Goal: Information Seeking & Learning: Learn about a topic

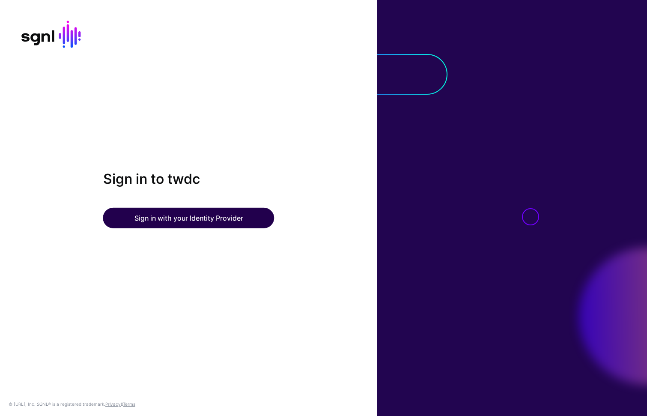
click at [162, 213] on button "Sign in with your Identity Provider" at bounding box center [188, 218] width 171 height 21
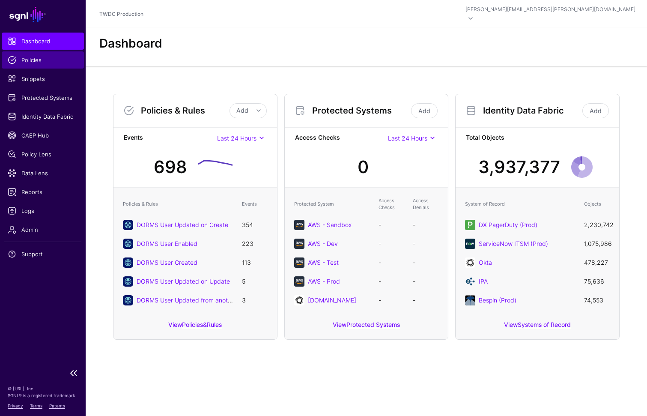
click at [39, 60] on span "Policies" at bounding box center [43, 60] width 70 height 9
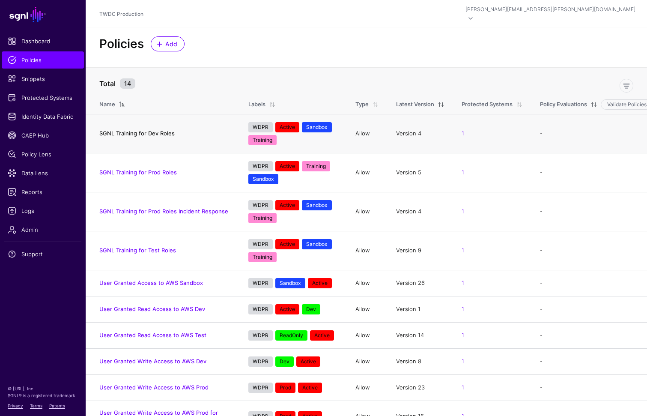
click at [167, 130] on link "SGNL Training for Dev Roles" at bounding box center [136, 133] width 75 height 7
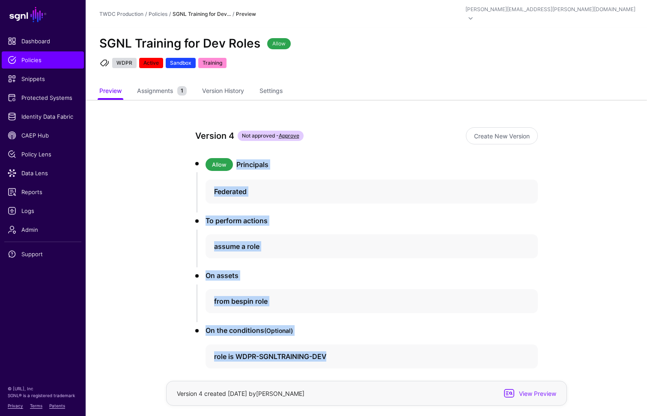
drag, startPoint x: 238, startPoint y: 154, endPoint x: 359, endPoint y: 367, distance: 245.0
click at [359, 367] on div "Version 4 Not approved - Approve Create New Version Allow Principals Federated …" at bounding box center [366, 278] width 397 height 356
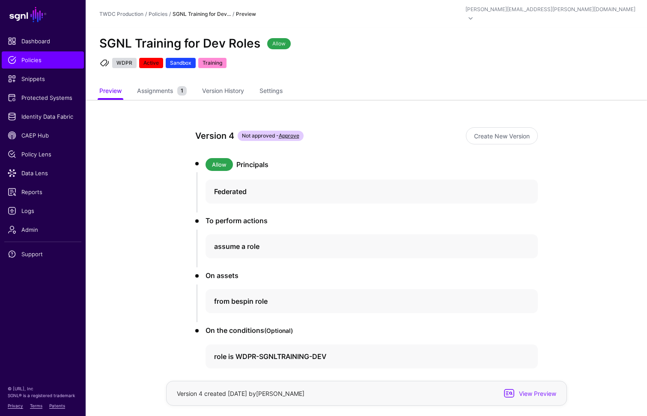
click at [152, 311] on app-policies-v2-item-preview "Version 4 Not approved - Approve Create New Version Allow Principals Federated …" at bounding box center [366, 278] width 561 height 356
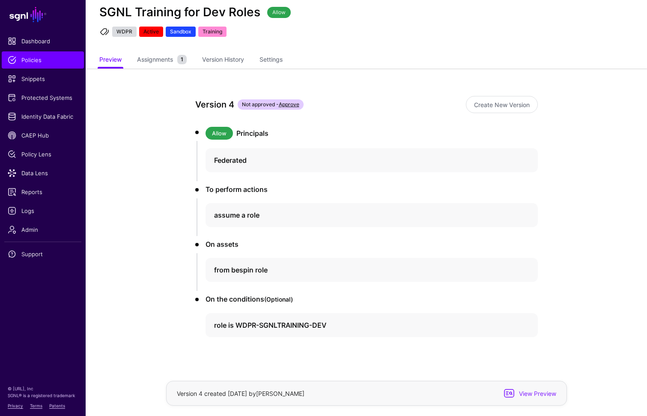
scroll to position [31, 0]
click at [165, 55] on span "Assignments" at bounding box center [155, 59] width 40 height 9
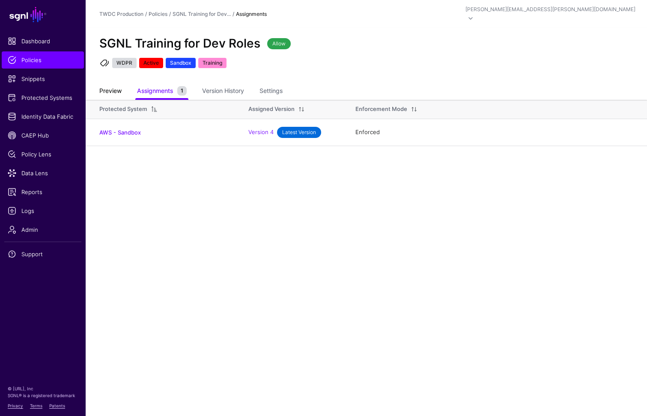
click at [117, 83] on link "Preview" at bounding box center [110, 91] width 22 height 16
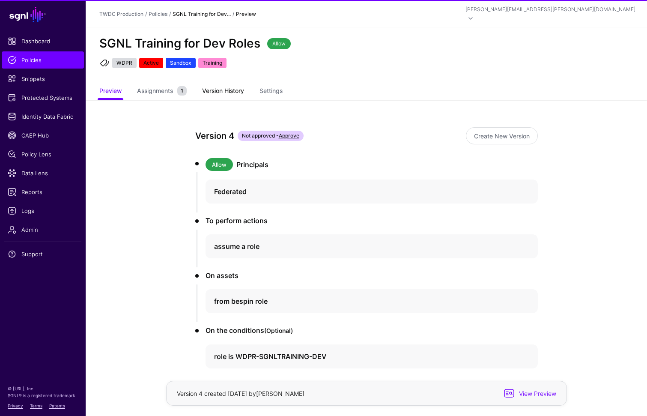
click at [232, 83] on link "Version History" at bounding box center [223, 91] width 42 height 16
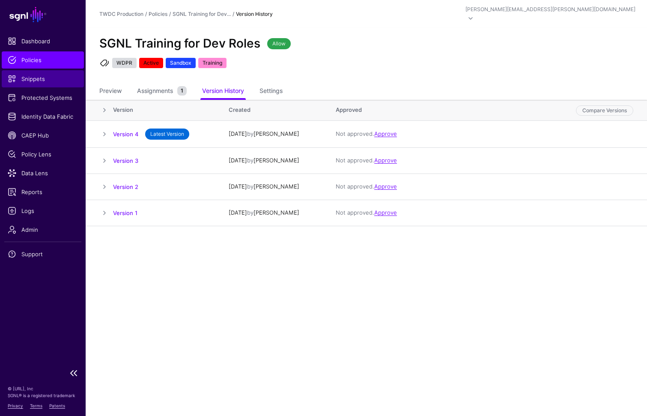
click at [42, 81] on span "Snippets" at bounding box center [43, 78] width 70 height 9
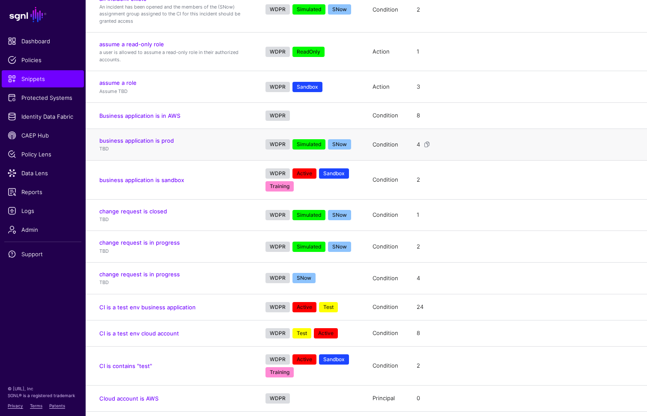
scroll to position [132, 0]
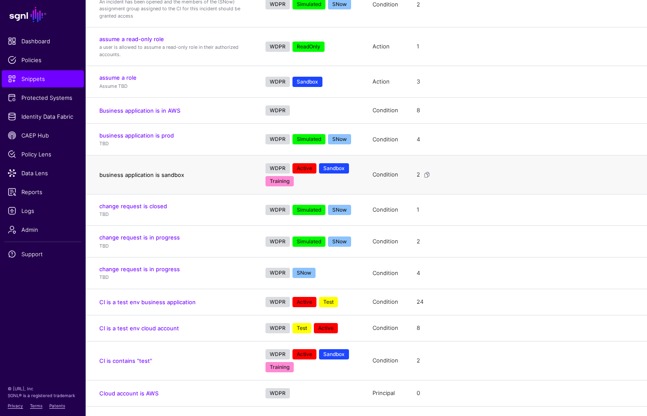
click at [165, 171] on link "business application is sandbox" at bounding box center [141, 174] width 85 height 7
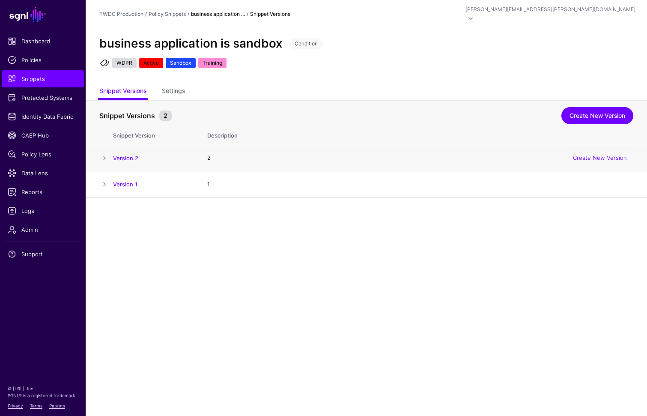
click at [104, 153] on span at bounding box center [104, 158] width 10 height 10
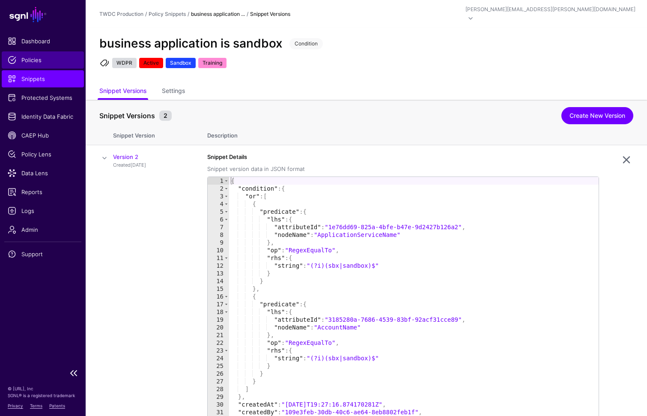
click at [32, 63] on span "Policies" at bounding box center [43, 60] width 70 height 9
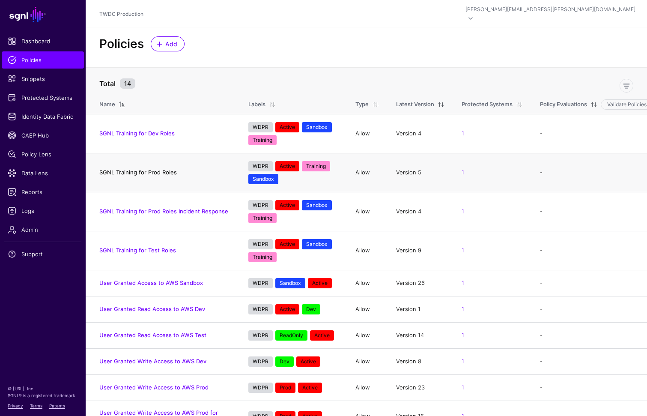
scroll to position [13, 0]
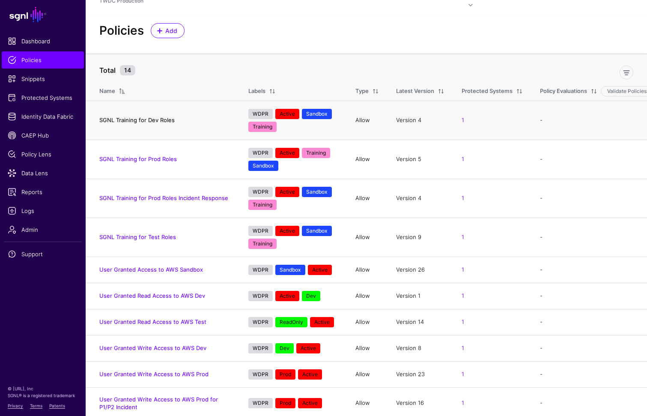
click at [161, 116] on link "SGNL Training for Dev Roles" at bounding box center [136, 119] width 75 height 7
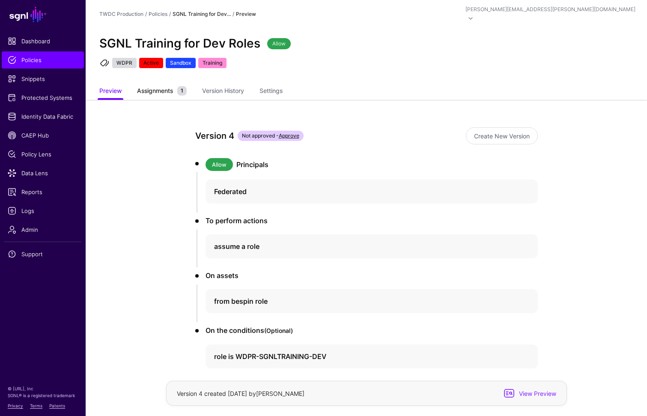
click at [150, 86] on span "Assignments" at bounding box center [155, 90] width 40 height 9
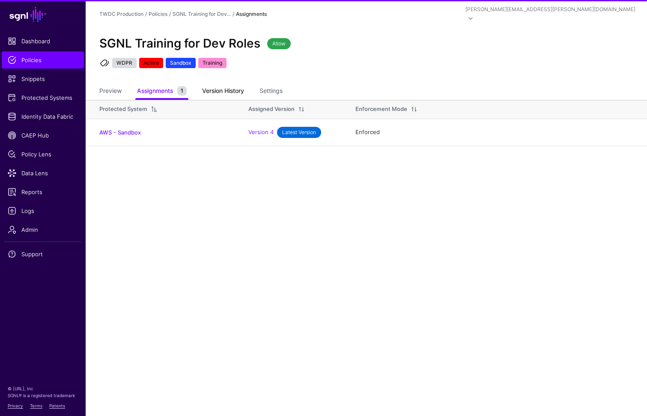
click at [233, 83] on link "Version History" at bounding box center [223, 91] width 42 height 16
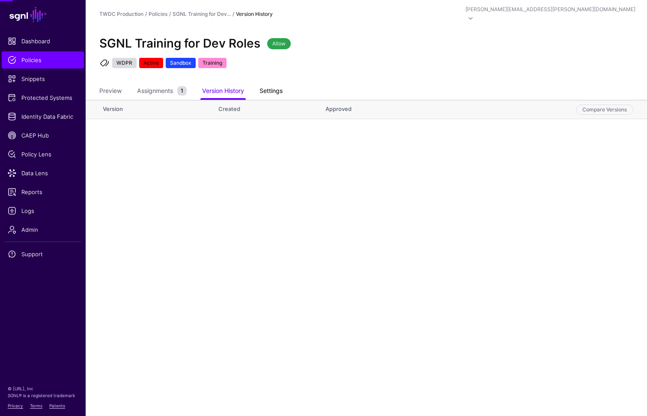
click at [277, 83] on link "Settings" at bounding box center [270, 91] width 23 height 16
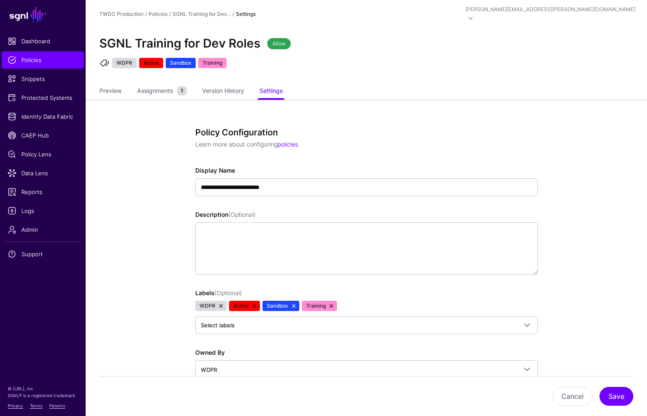
click at [372, 90] on ul "Preview Assignments 1 Version History Settings" at bounding box center [366, 91] width 534 height 17
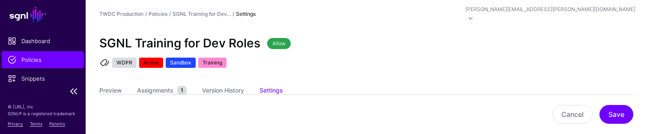
click at [34, 59] on span "Policies" at bounding box center [43, 60] width 70 height 9
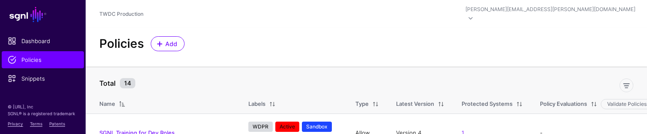
click at [382, 67] on th "Total 14" at bounding box center [366, 79] width 561 height 25
click at [375, 40] on div "Policies Add" at bounding box center [366, 43] width 541 height 15
click at [35, 58] on span "Policies" at bounding box center [43, 60] width 70 height 9
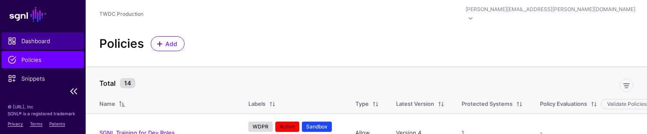
click at [42, 42] on span "Dashboard" at bounding box center [43, 41] width 70 height 9
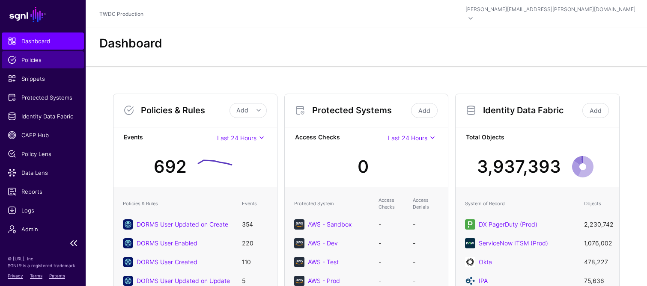
click at [54, 57] on span "Policies" at bounding box center [43, 60] width 70 height 9
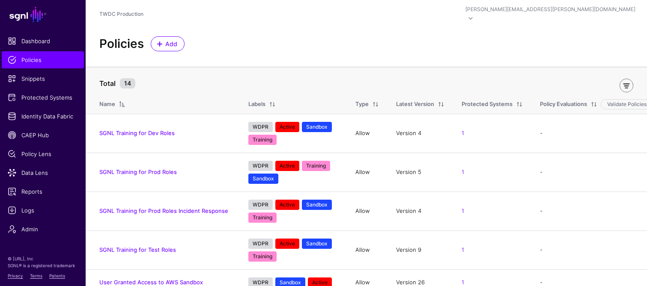
click at [628, 79] on link at bounding box center [626, 86] width 14 height 14
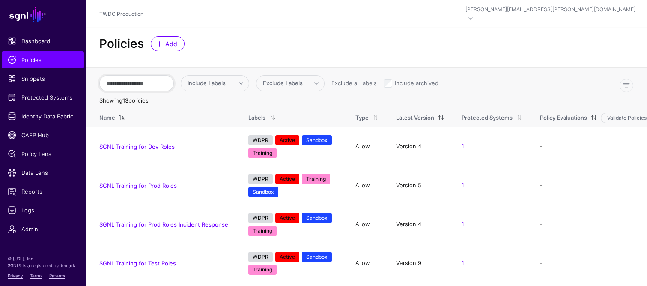
click at [174, 80] on input "text" at bounding box center [136, 83] width 74 height 16
type input "********"
click at [246, 78] on span at bounding box center [241, 83] width 10 height 10
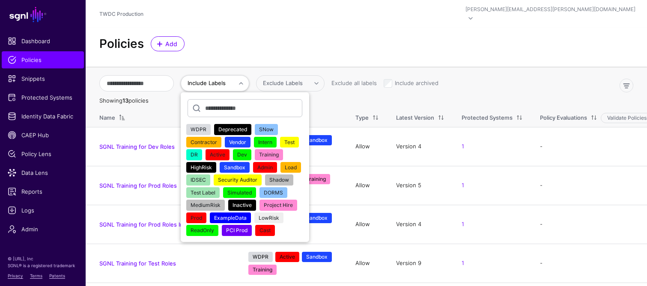
click at [271, 101] on input "text" at bounding box center [245, 108] width 115 height 18
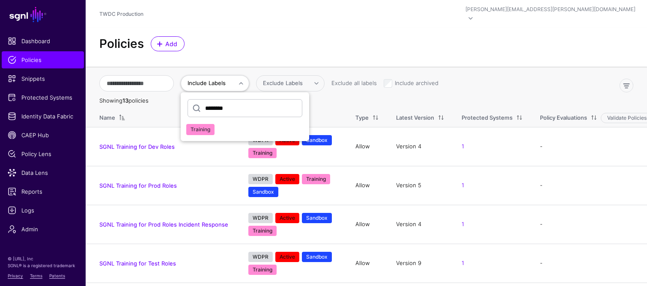
type input "********"
click at [210, 126] on span "Training" at bounding box center [201, 129] width 20 height 6
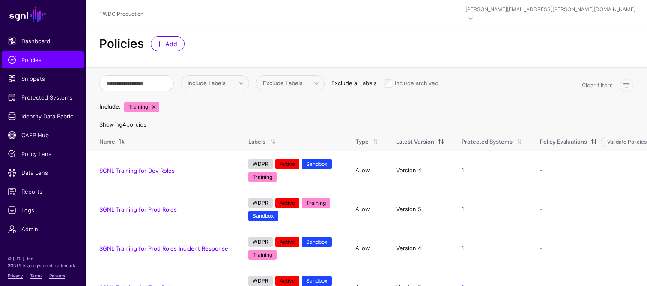
click at [377, 80] on link "Exclude all labels" at bounding box center [353, 83] width 45 height 7
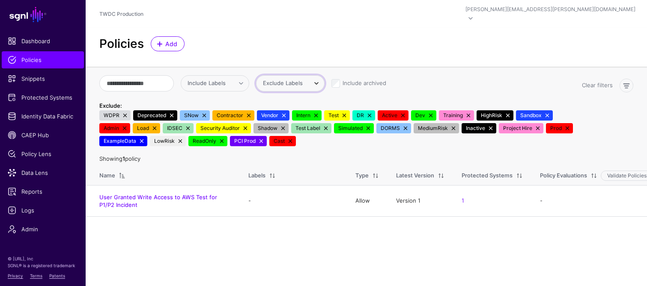
click at [303, 80] on span "Exclude Labels" at bounding box center [283, 83] width 40 height 7
click at [226, 80] on span "Include Labels" at bounding box center [207, 83] width 38 height 7
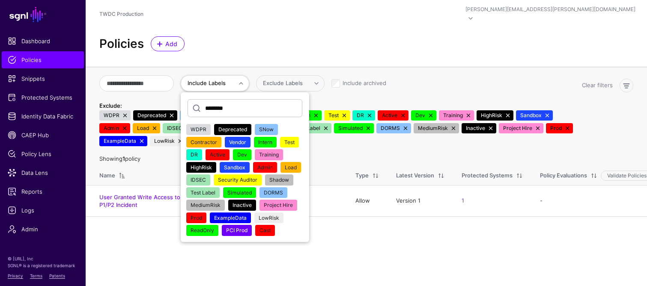
click at [226, 80] on span "Include Labels" at bounding box center [207, 83] width 38 height 7
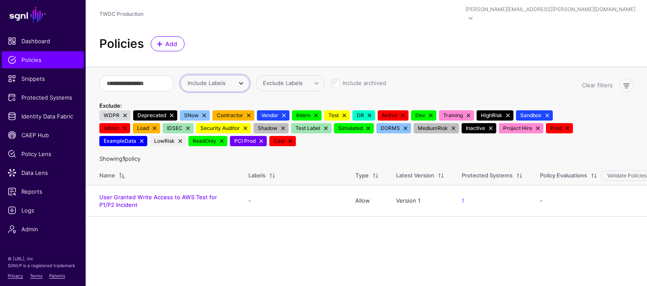
click at [226, 80] on span "Include Labels" at bounding box center [207, 83] width 38 height 7
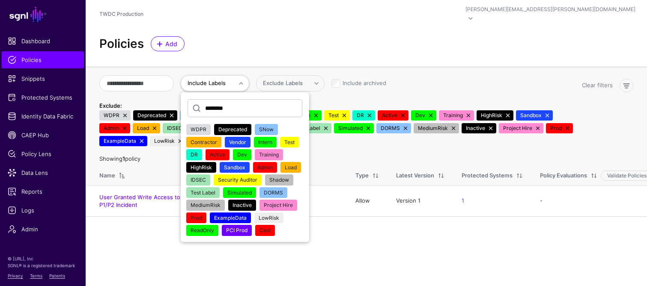
click at [277, 100] on input "********" at bounding box center [245, 108] width 115 height 18
click at [279, 152] on span "Training" at bounding box center [269, 155] width 20 height 6
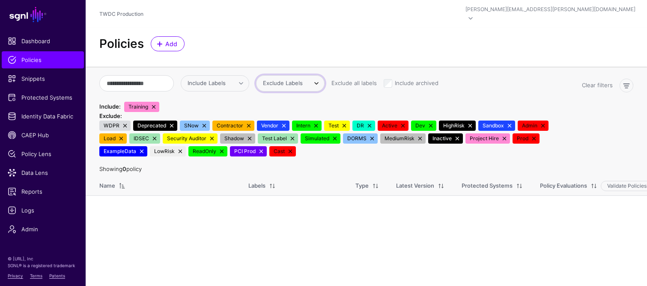
click at [319, 78] on span at bounding box center [312, 83] width 13 height 10
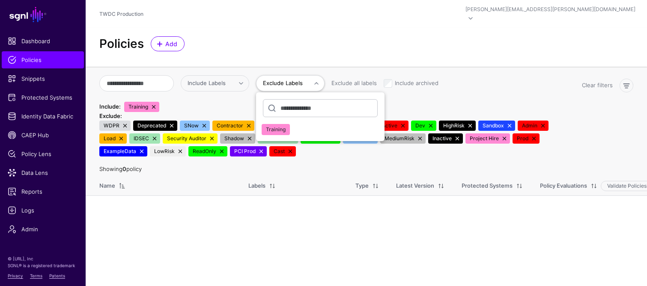
click at [286, 126] on span "Training" at bounding box center [276, 129] width 20 height 6
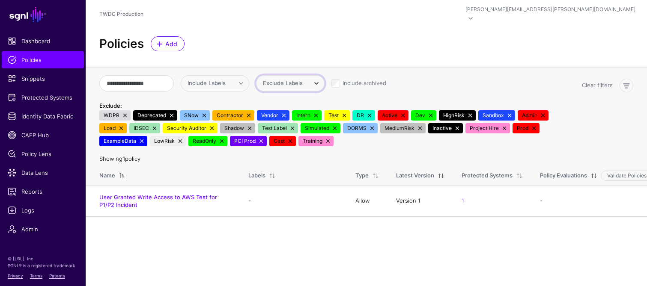
click at [303, 80] on span "Exclude Labels" at bounding box center [283, 83] width 40 height 7
click at [226, 80] on span "Include Labels" at bounding box center [207, 83] width 38 height 7
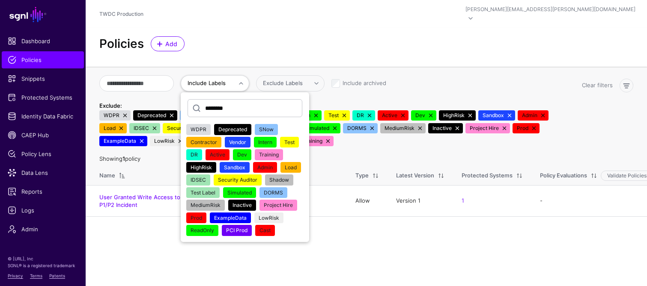
click at [279, 151] on div "Training" at bounding box center [269, 155] width 20 height 9
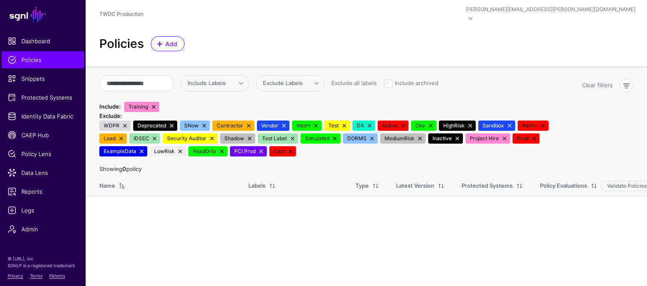
click at [328, 41] on div "Policies Add" at bounding box center [366, 43] width 541 height 15
click at [155, 104] on link at bounding box center [153, 107] width 7 height 7
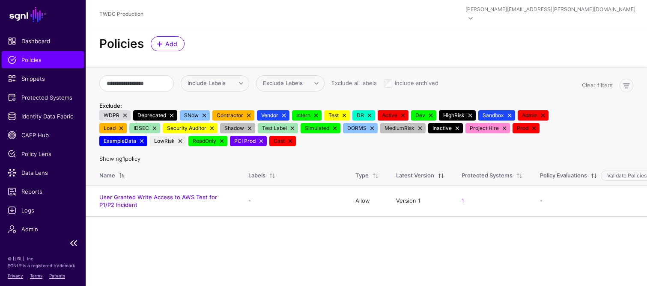
click at [53, 69] on ul "Dashboard Policies Snippets Protected Systems Identity Data Fabric CAEP Hub Pol…" at bounding box center [43, 134] width 86 height 202
click at [48, 78] on span "Snippets" at bounding box center [43, 78] width 70 height 9
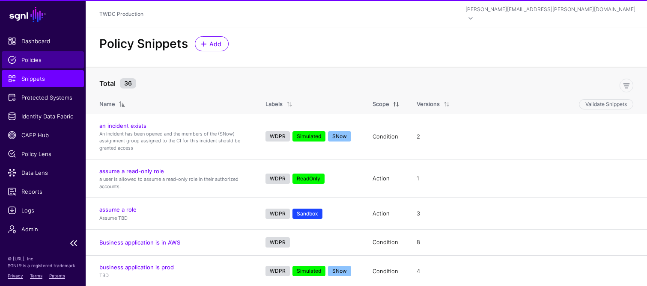
click at [42, 59] on span "Policies" at bounding box center [43, 60] width 70 height 9
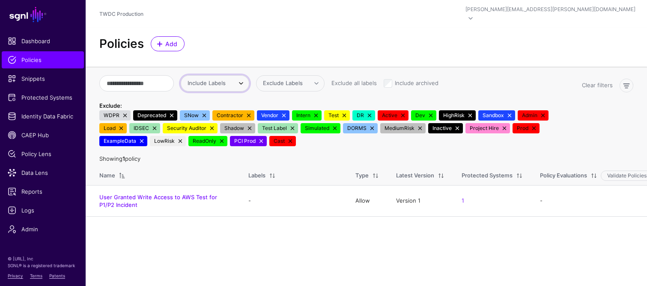
click at [246, 78] on span at bounding box center [241, 83] width 10 height 10
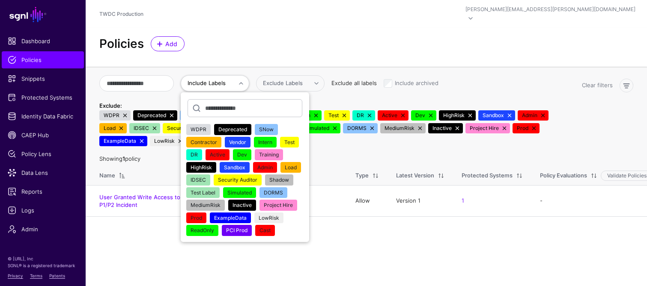
click at [377, 80] on link "Exclude all labels" at bounding box center [353, 83] width 45 height 7
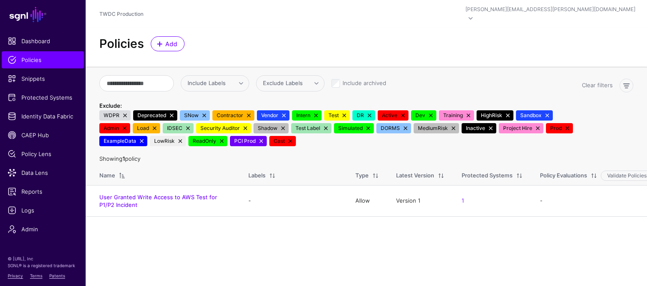
click at [288, 138] on link at bounding box center [290, 141] width 7 height 7
click at [260, 138] on link at bounding box center [261, 141] width 7 height 7
click at [215, 136] on span "ReadOnly" at bounding box center [207, 141] width 39 height 10
click at [226, 136] on span "ReadOnly" at bounding box center [207, 141] width 39 height 10
click at [222, 138] on link at bounding box center [221, 141] width 7 height 7
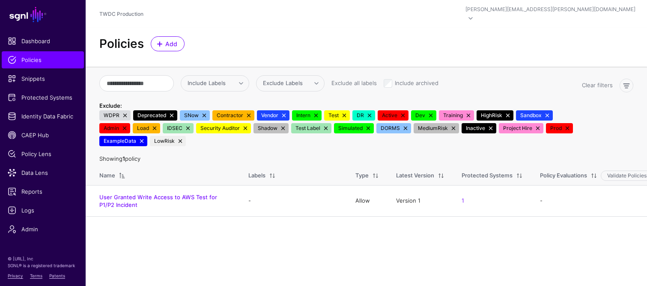
click at [180, 138] on link at bounding box center [180, 141] width 7 height 7
click at [141, 138] on link at bounding box center [141, 141] width 7 height 7
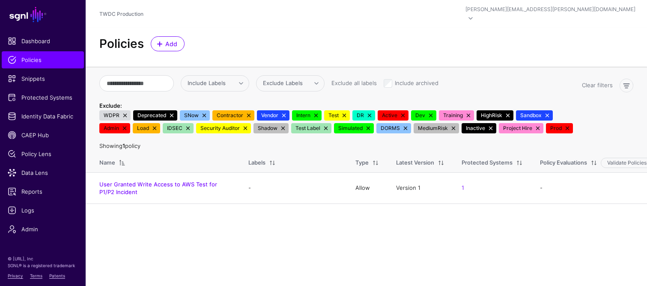
click at [127, 125] on link at bounding box center [124, 128] width 7 height 7
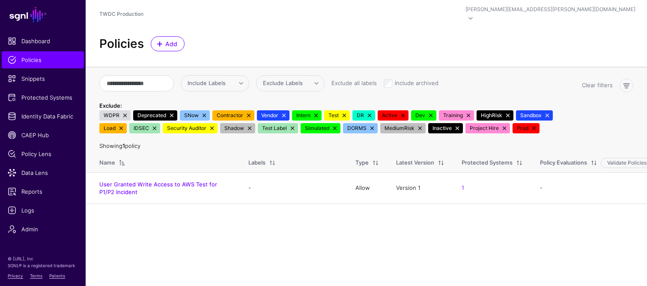
click at [123, 112] on link at bounding box center [125, 115] width 7 height 7
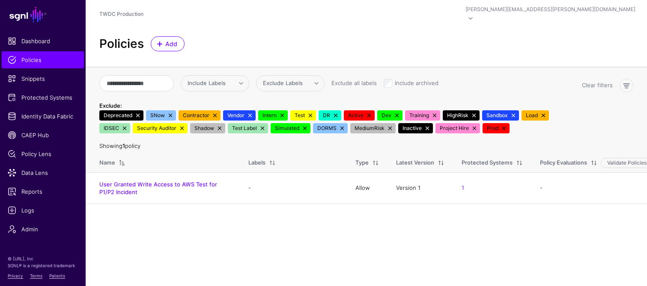
click at [125, 125] on link at bounding box center [124, 128] width 7 height 7
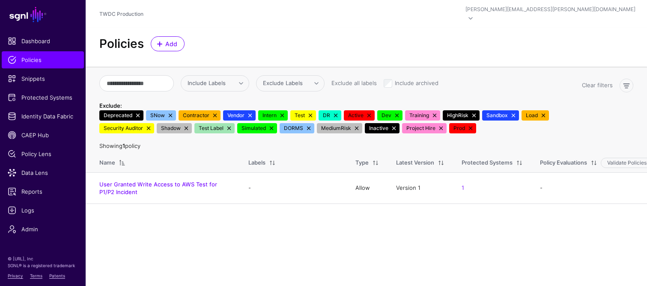
click at [138, 112] on link at bounding box center [137, 115] width 7 height 7
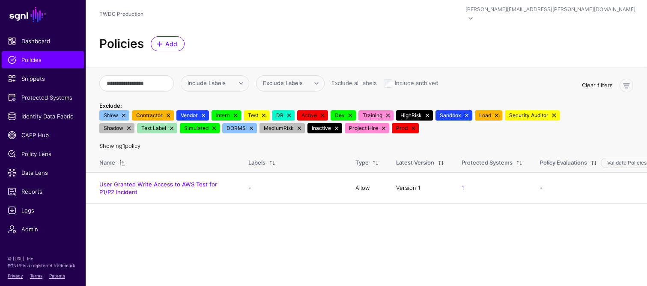
click at [598, 82] on link "Clear filters" at bounding box center [597, 85] width 31 height 7
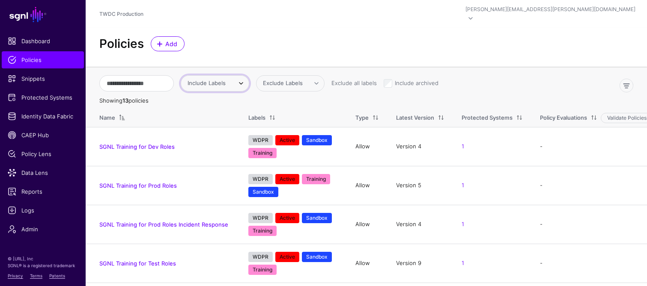
click at [244, 78] on span at bounding box center [237, 83] width 13 height 10
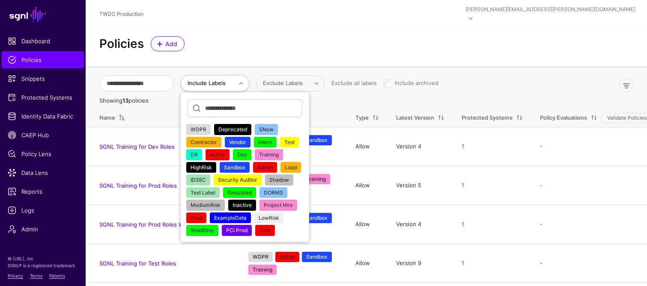
click at [279, 152] on span "Training" at bounding box center [269, 155] width 20 height 6
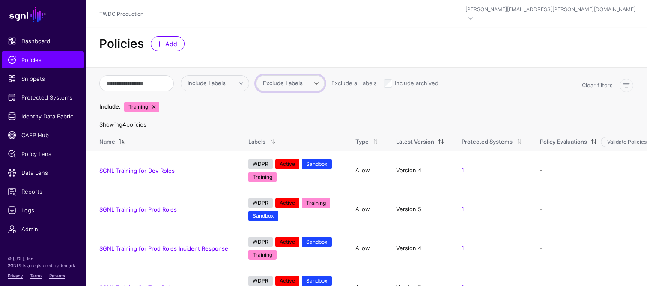
click at [322, 78] on span at bounding box center [316, 83] width 10 height 10
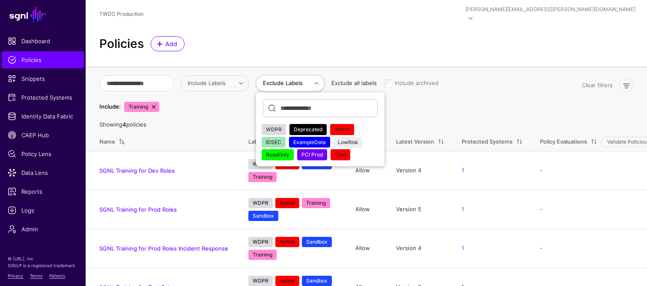
click at [377, 80] on link "Exclude all labels" at bounding box center [353, 83] width 45 height 7
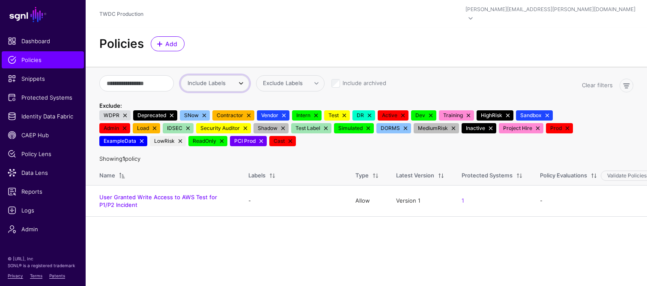
click at [231, 79] on span "Include Labels" at bounding box center [209, 83] width 43 height 9
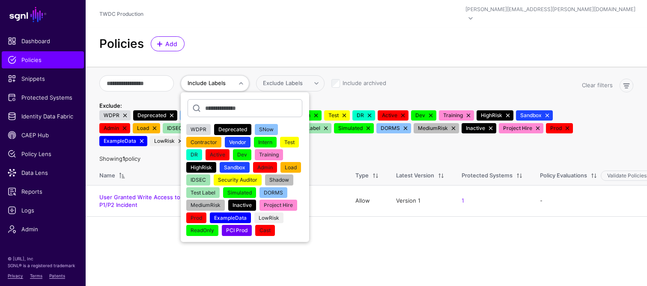
click at [279, 152] on span "Training" at bounding box center [269, 155] width 20 height 6
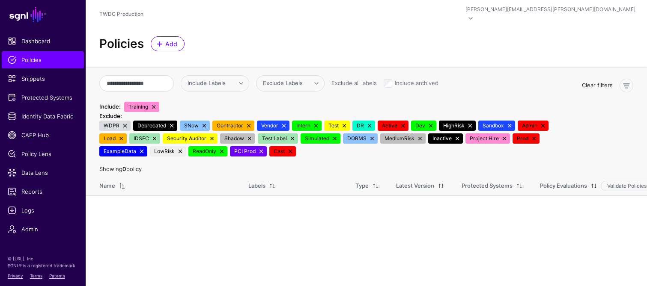
click at [598, 82] on link "Clear filters" at bounding box center [597, 85] width 31 height 7
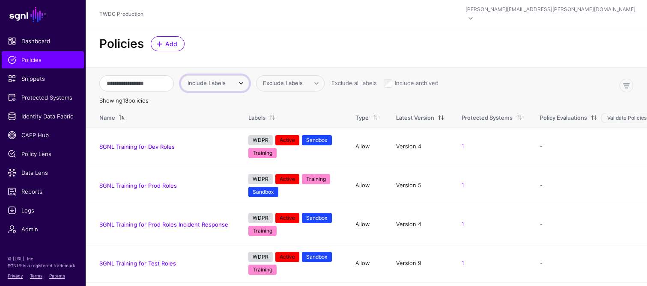
click at [246, 78] on span at bounding box center [241, 83] width 10 height 10
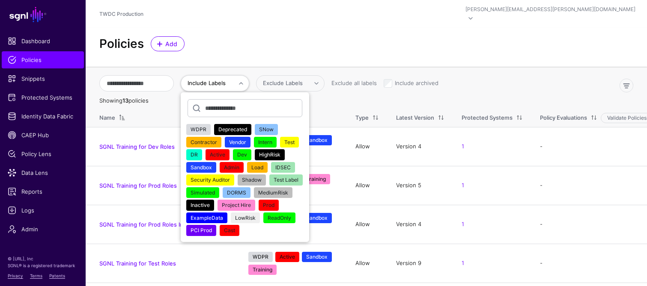
click at [280, 152] on span "HighRisk" at bounding box center [269, 155] width 21 height 6
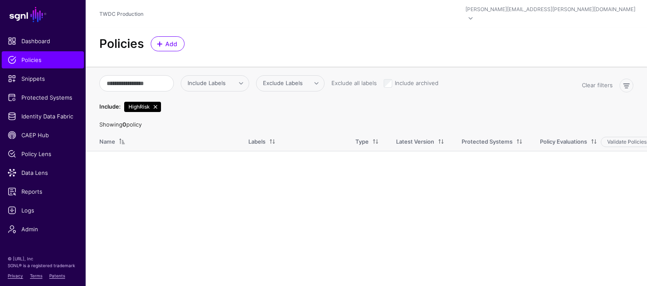
click at [156, 104] on link at bounding box center [155, 107] width 7 height 7
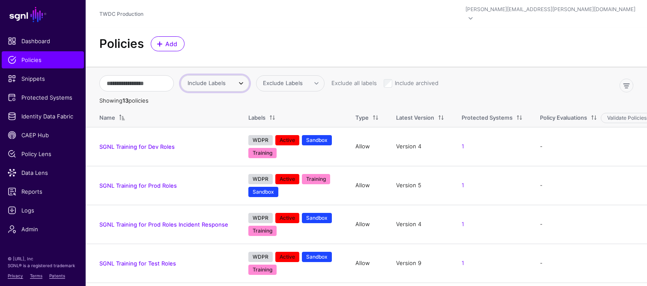
click at [246, 78] on span at bounding box center [241, 83] width 10 height 10
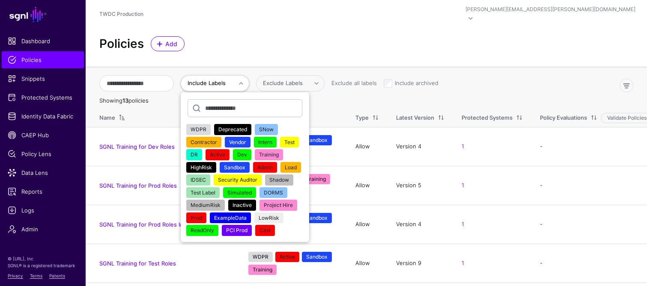
click at [279, 152] on span "Training" at bounding box center [269, 155] width 20 height 6
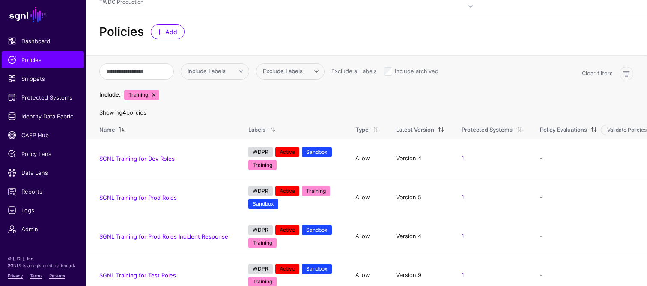
scroll to position [12, 0]
click at [606, 70] on link "Clear filters" at bounding box center [597, 73] width 31 height 7
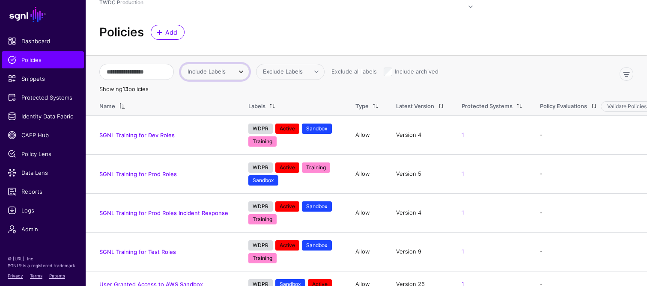
click at [246, 67] on span at bounding box center [241, 72] width 10 height 10
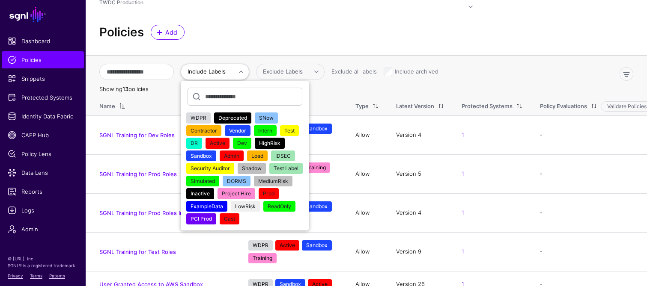
click at [504, 25] on div "Policies Add" at bounding box center [366, 32] width 541 height 15
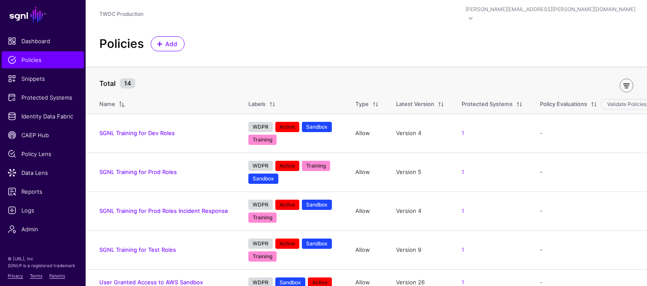
click at [626, 79] on link at bounding box center [626, 86] width 14 height 14
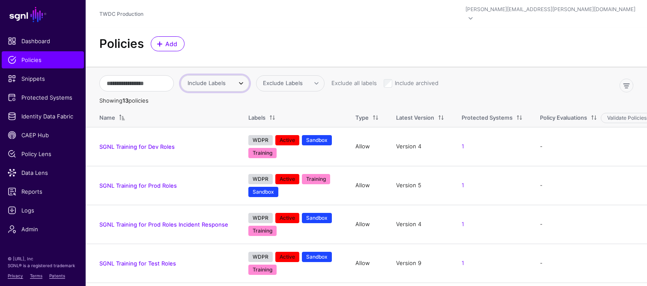
click at [244, 78] on span at bounding box center [237, 83] width 13 height 10
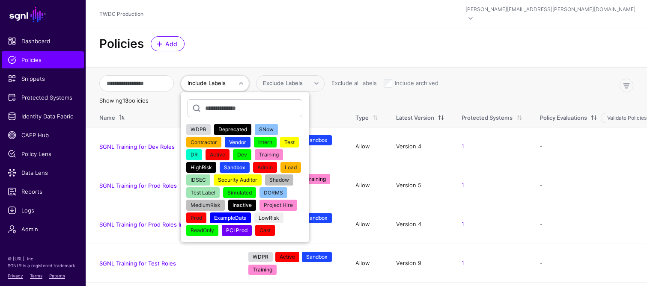
click at [279, 152] on span "Training" at bounding box center [269, 155] width 20 height 6
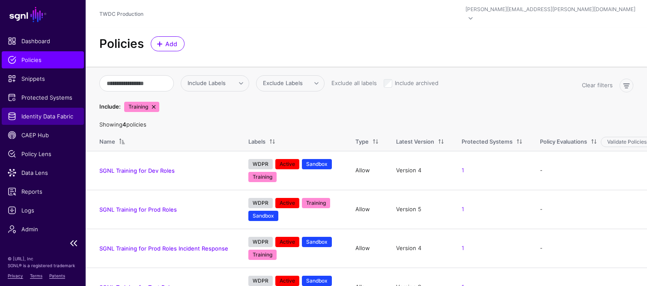
click at [46, 115] on span "Identity Data Fabric" at bounding box center [43, 116] width 70 height 9
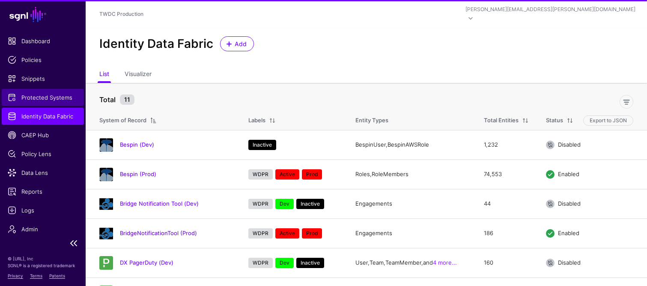
click at [51, 97] on span "Protected Systems" at bounding box center [43, 97] width 70 height 9
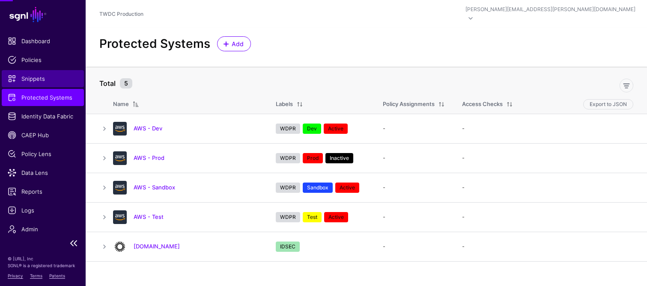
click at [37, 75] on span "Snippets" at bounding box center [43, 78] width 70 height 9
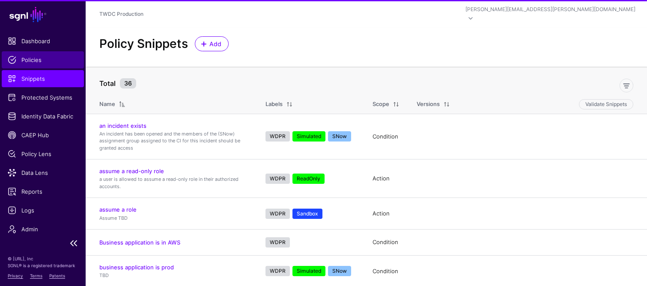
click at [37, 60] on span "Policies" at bounding box center [43, 60] width 70 height 9
